Goal: Information Seeking & Learning: Stay updated

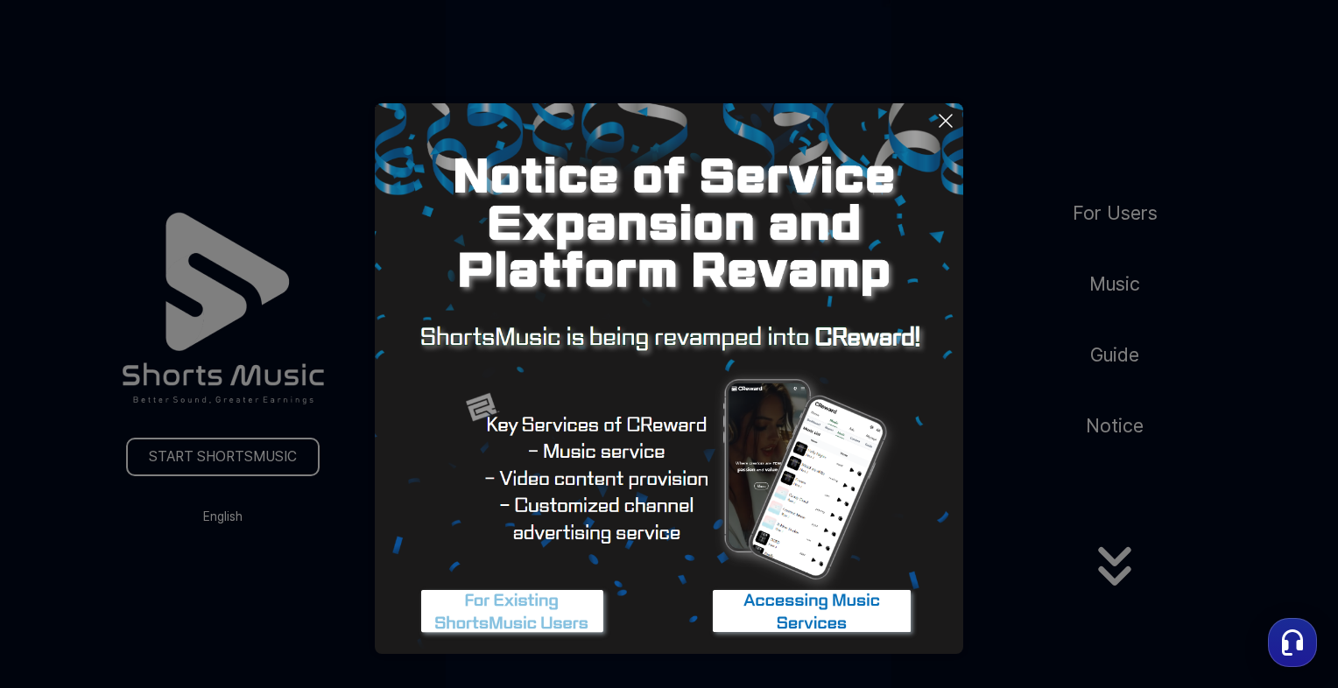
click at [925, 127] on img at bounding box center [669, 397] width 588 height 588
click at [944, 122] on icon at bounding box center [945, 121] width 12 height 12
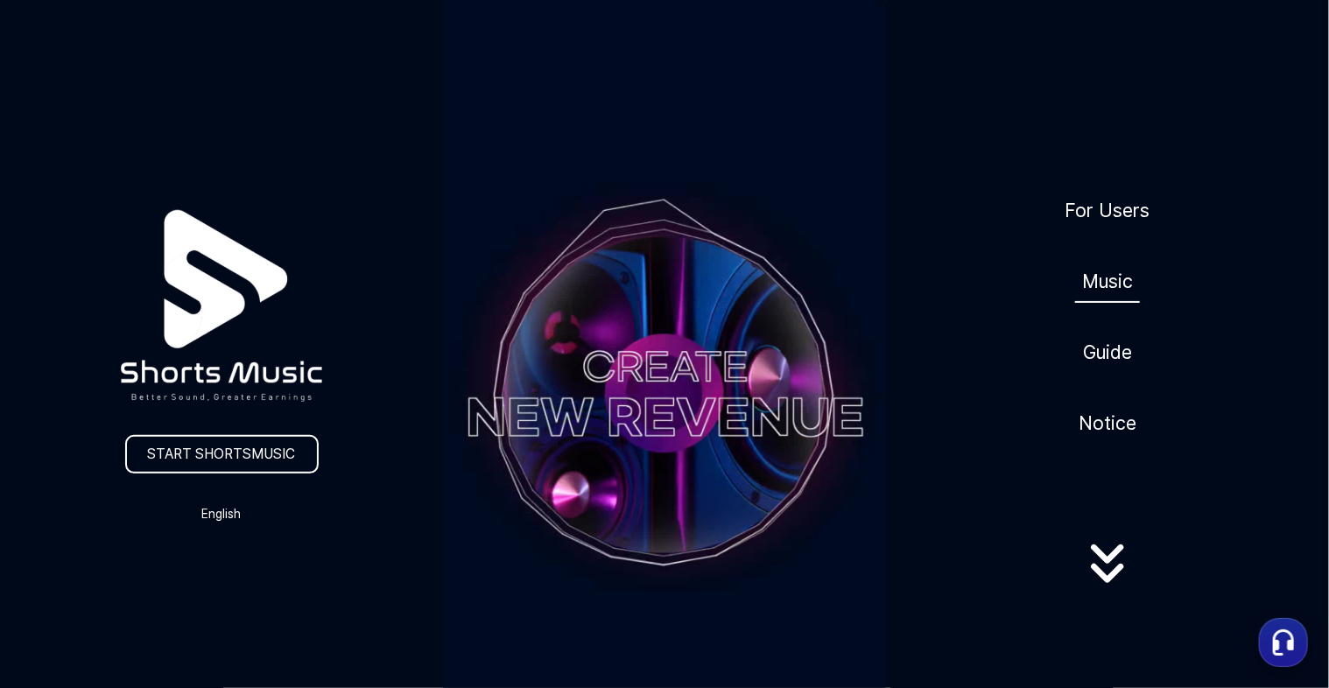
click at [1117, 274] on link "Music" at bounding box center [1107, 281] width 65 height 43
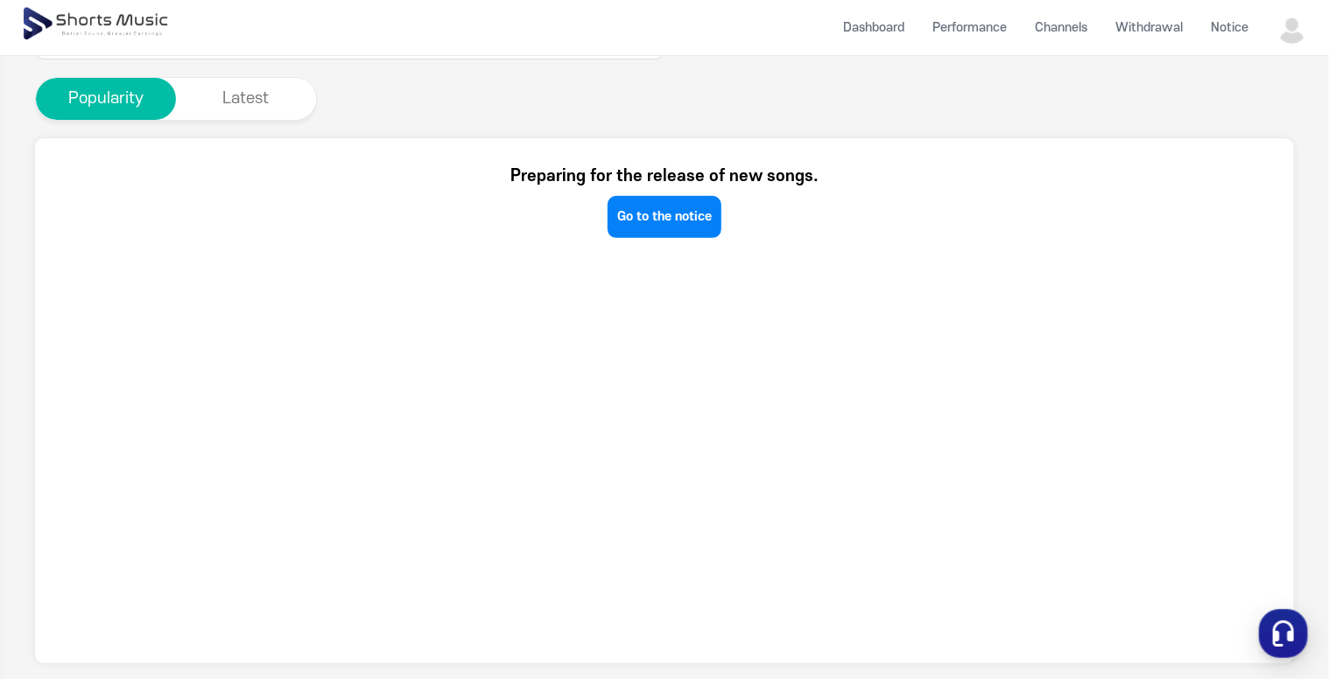
scroll to position [355, 0]
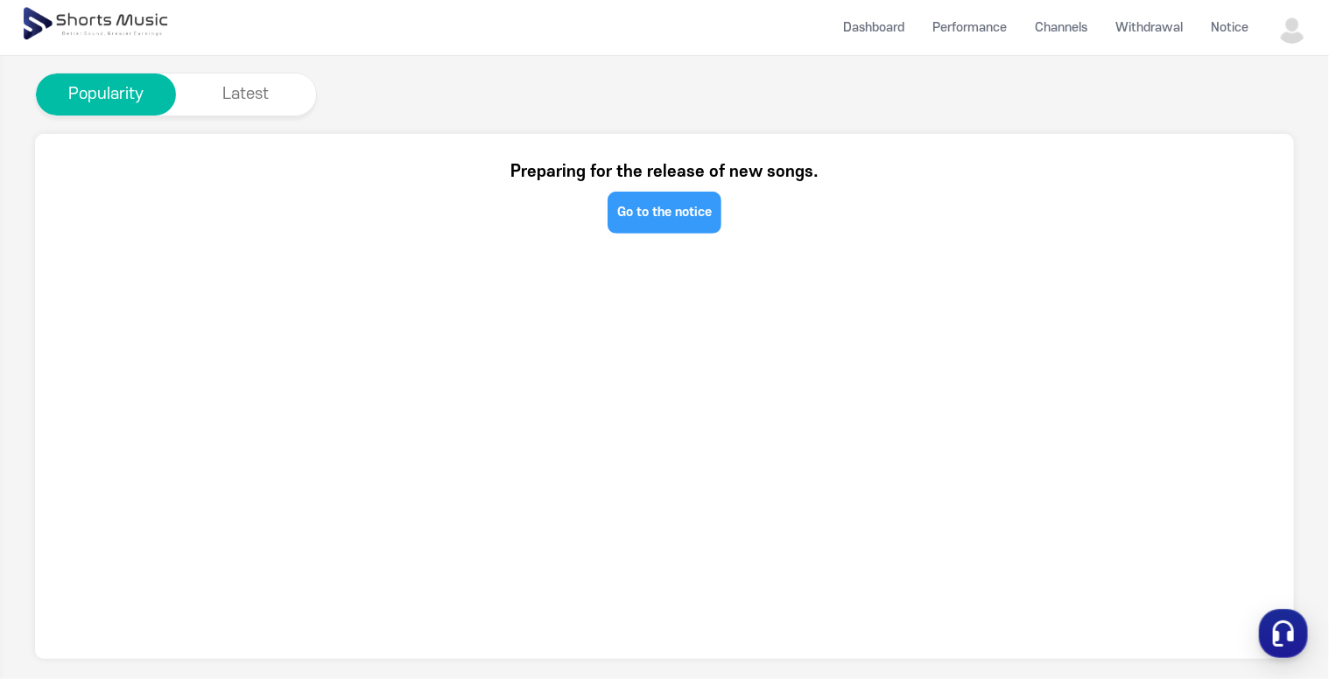
click at [650, 215] on link "Go to the notice" at bounding box center [664, 213] width 114 height 42
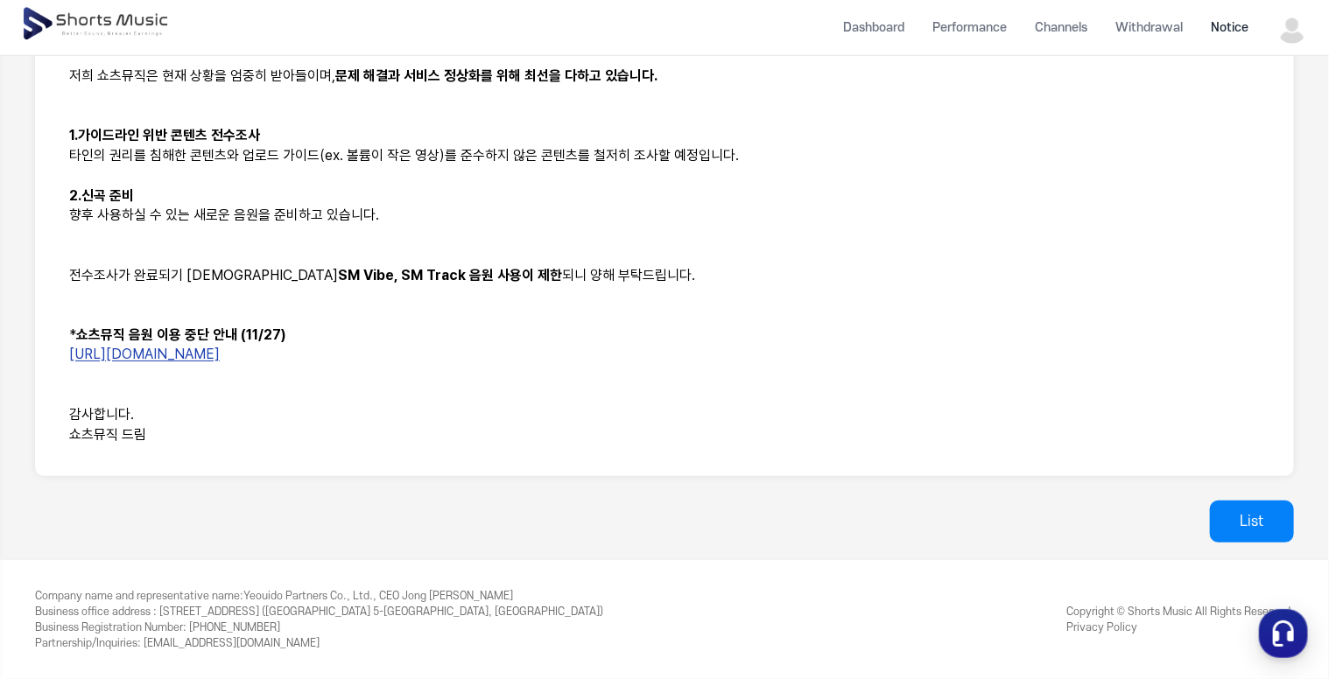
scroll to position [409, 0]
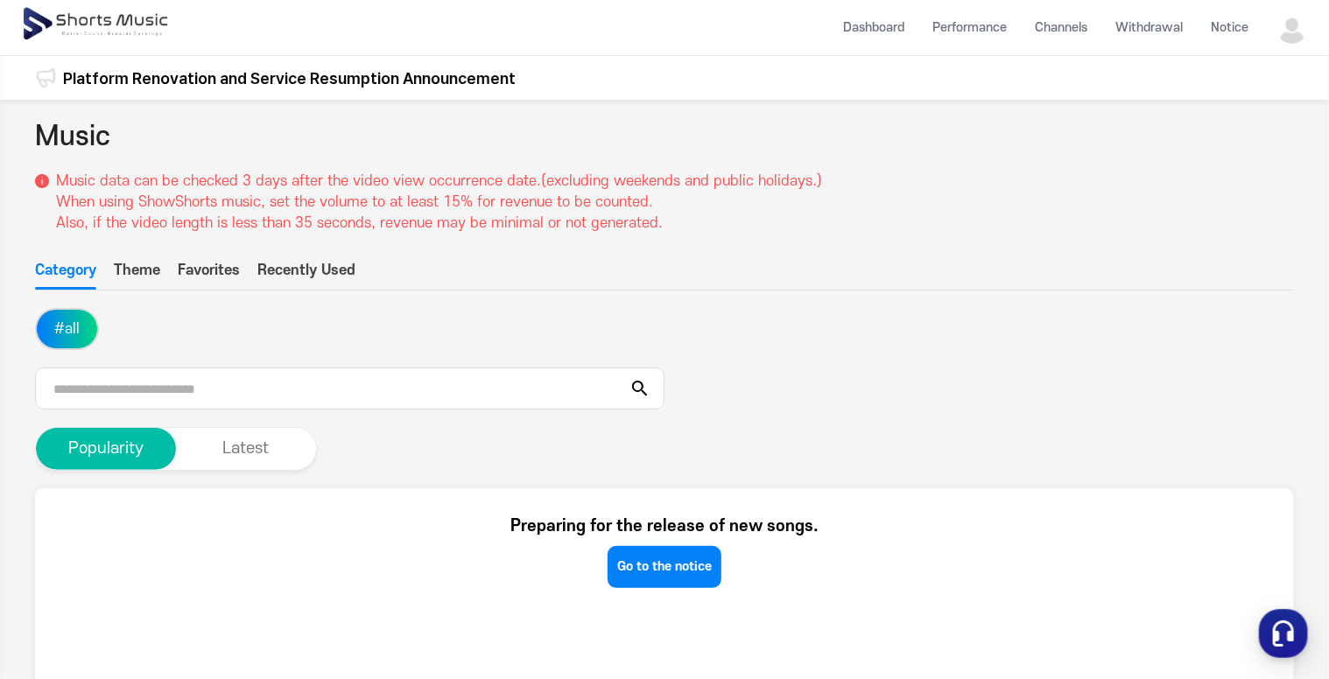
click at [298, 268] on button "Recently Used" at bounding box center [306, 275] width 98 height 30
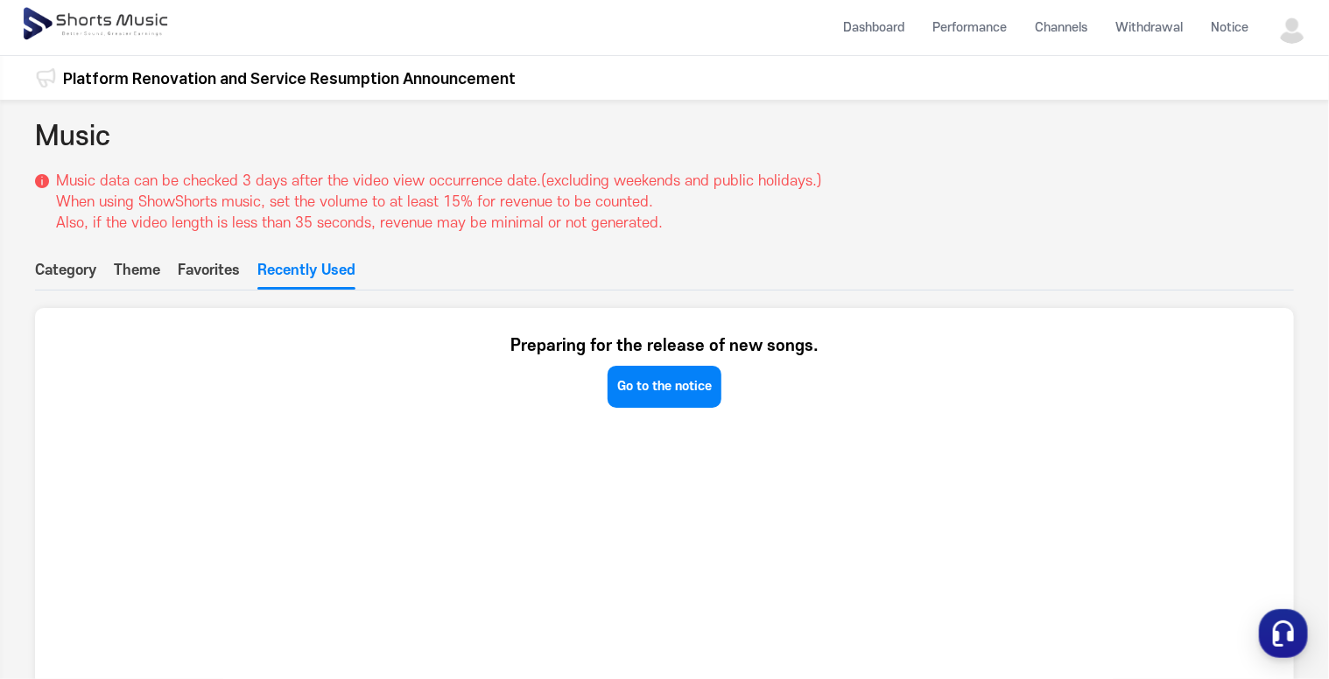
click at [175, 264] on ul "Category Theme Favorites Recently Used" at bounding box center [664, 275] width 1259 height 31
click at [82, 267] on button "Category" at bounding box center [65, 275] width 61 height 30
